Goal: Task Accomplishment & Management: Manage account settings

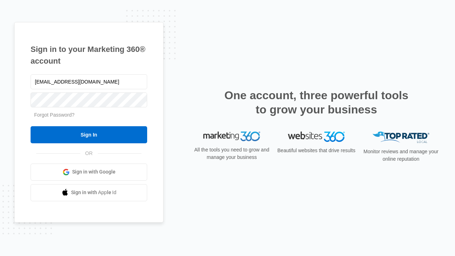
type input "[EMAIL_ADDRESS][DOMAIN_NAME]"
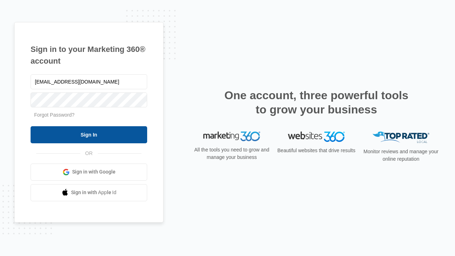
click at [89, 134] on input "Sign In" at bounding box center [89, 134] width 117 height 17
